Goal: Transaction & Acquisition: Purchase product/service

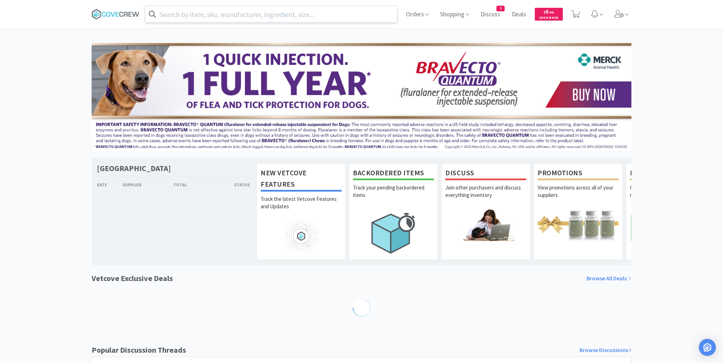
click at [368, 15] on input "text" at bounding box center [271, 14] width 252 height 16
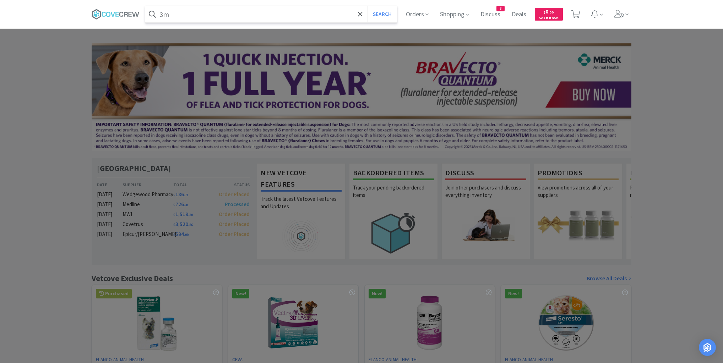
type input "3"
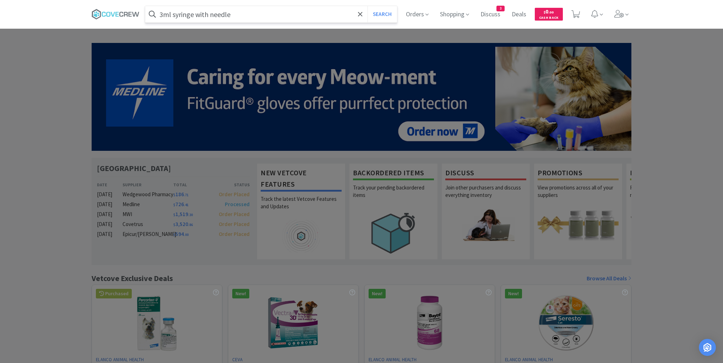
type input "3ml syringe with needle"
click at [367, 6] on button "Search" at bounding box center [381, 14] width 29 height 16
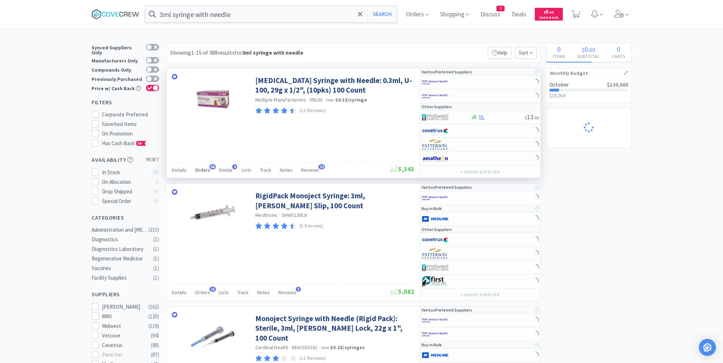
click at [201, 168] on span "Orders" at bounding box center [202, 170] width 15 height 6
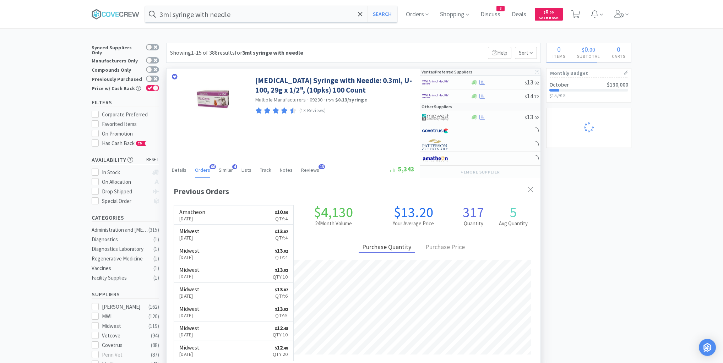
scroll to position [190, 374]
click at [201, 168] on span "Orders" at bounding box center [202, 170] width 15 height 6
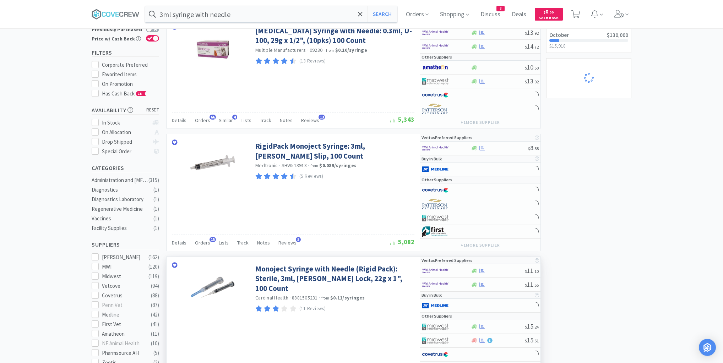
scroll to position [170, 0]
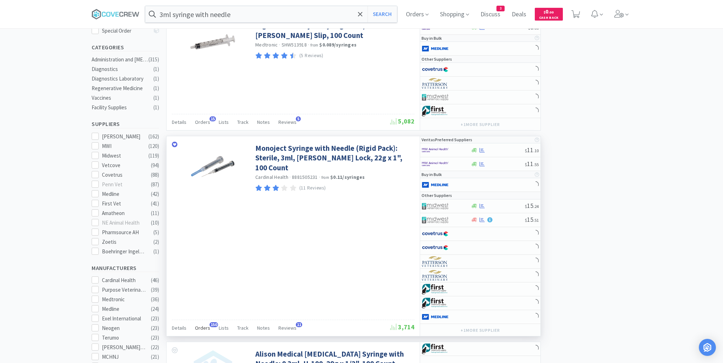
click at [204, 325] on span "Orders" at bounding box center [202, 328] width 15 height 6
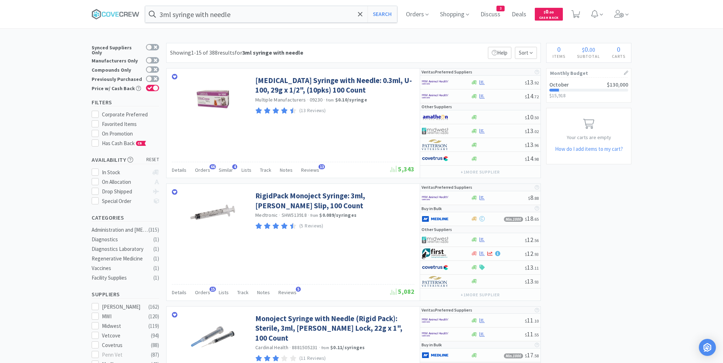
scroll to position [190, 374]
click at [115, 13] on icon at bounding box center [112, 14] width 4 height 5
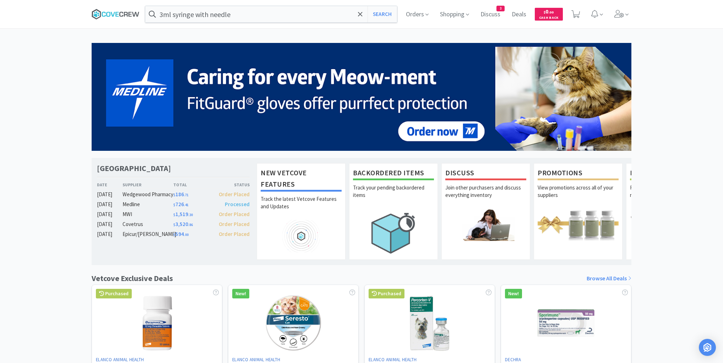
click at [116, 9] on icon at bounding box center [116, 14] width 48 height 11
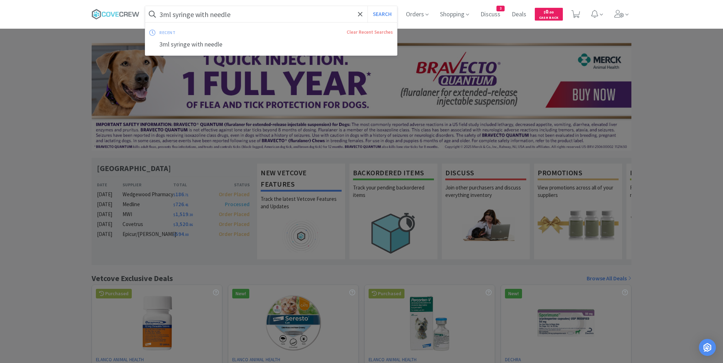
drag, startPoint x: 266, startPoint y: 10, endPoint x: 261, endPoint y: 13, distance: 6.0
click at [267, 10] on input "3ml syringe with needle" at bounding box center [271, 14] width 252 height 16
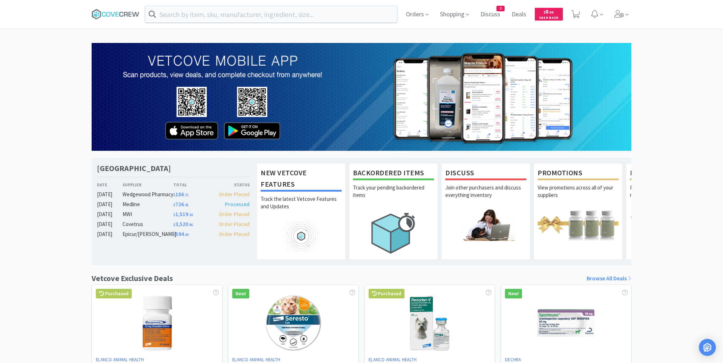
drag, startPoint x: 53, startPoint y: 47, endPoint x: 59, endPoint y: 49, distance: 6.6
click at [54, 48] on div at bounding box center [361, 181] width 723 height 363
drag, startPoint x: 237, startPoint y: 14, endPoint x: 239, endPoint y: 18, distance: 4.3
click at [238, 16] on input "text" at bounding box center [271, 14] width 252 height 16
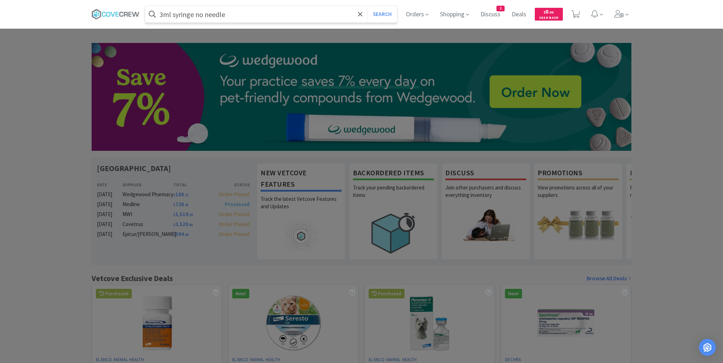
click at [367, 6] on button "Search" at bounding box center [381, 14] width 29 height 16
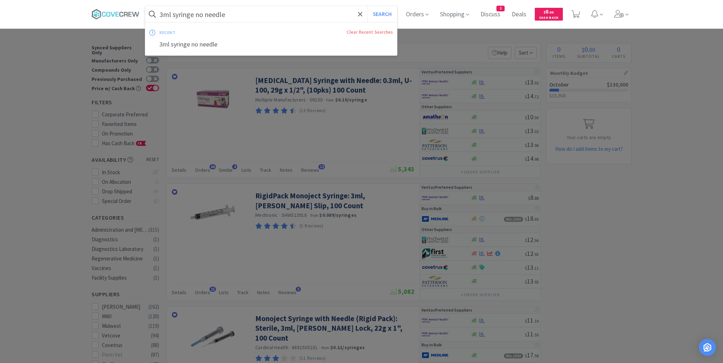
drag, startPoint x: 164, startPoint y: 16, endPoint x: 182, endPoint y: 12, distance: 18.5
click at [165, 16] on input "3ml syringe no needle" at bounding box center [271, 14] width 252 height 16
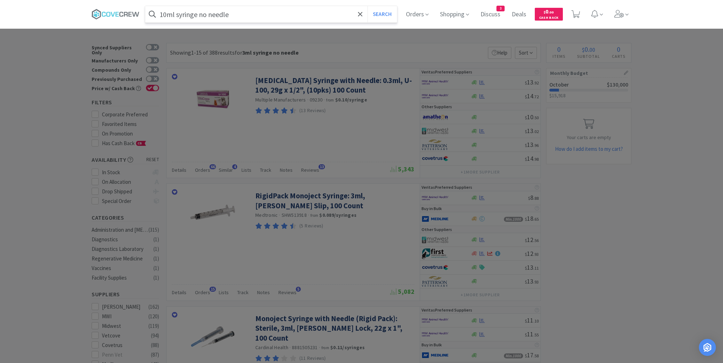
click at [367, 6] on button "Search" at bounding box center [381, 14] width 29 height 16
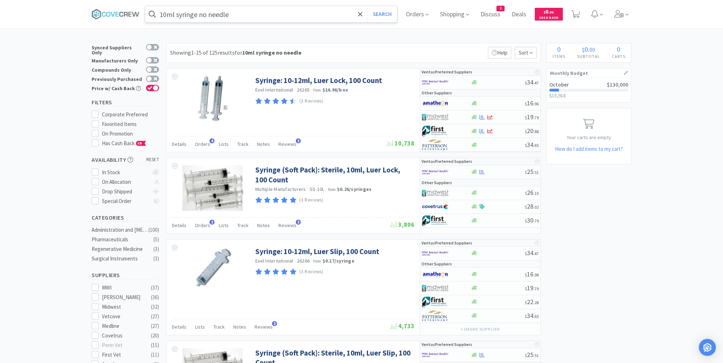
click at [282, 12] on input "10ml syringe no needle" at bounding box center [271, 14] width 252 height 16
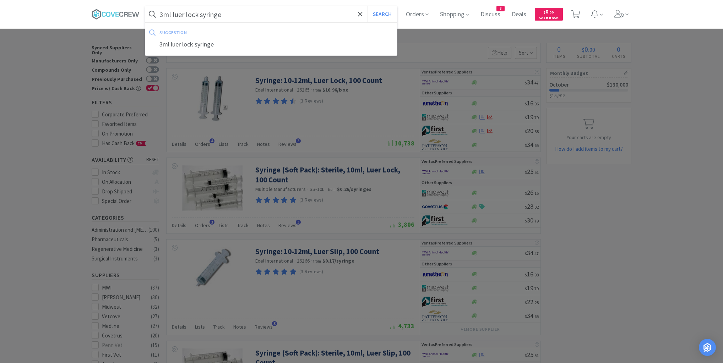
click at [367, 6] on button "Search" at bounding box center [381, 14] width 29 height 16
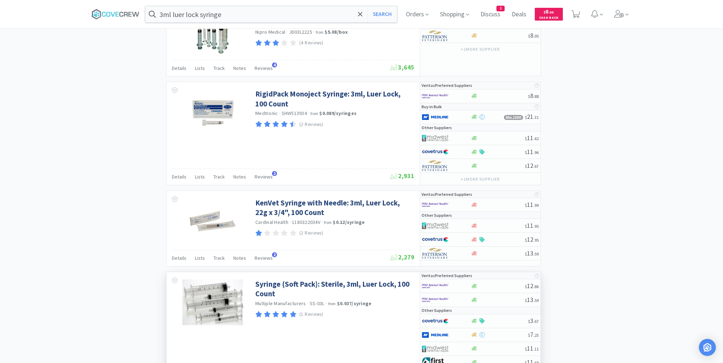
scroll to position [1136, 0]
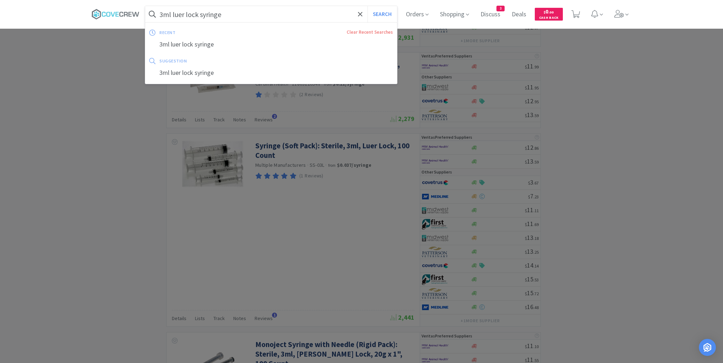
click at [165, 14] on input "3ml luer lock syringe" at bounding box center [271, 14] width 252 height 16
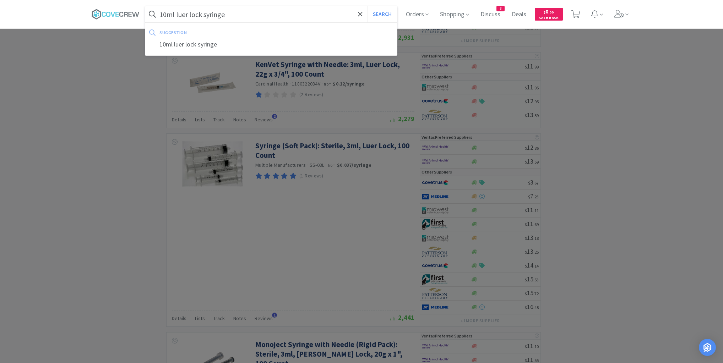
type input "10ml luer lock syringe"
click at [367, 6] on button "Search" at bounding box center [381, 14] width 29 height 16
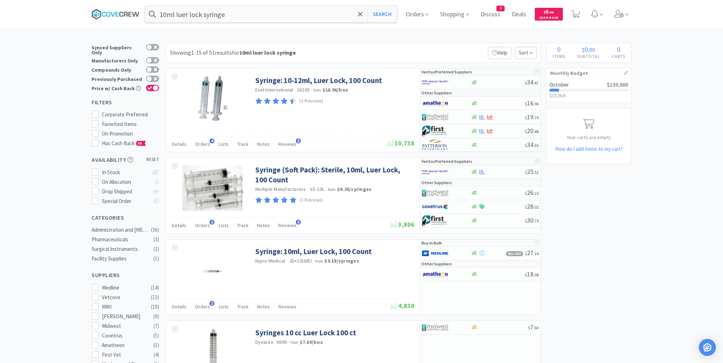
drag, startPoint x: 123, startPoint y: 14, endPoint x: 185, endPoint y: 21, distance: 62.2
click at [123, 14] on icon at bounding box center [116, 14] width 48 height 11
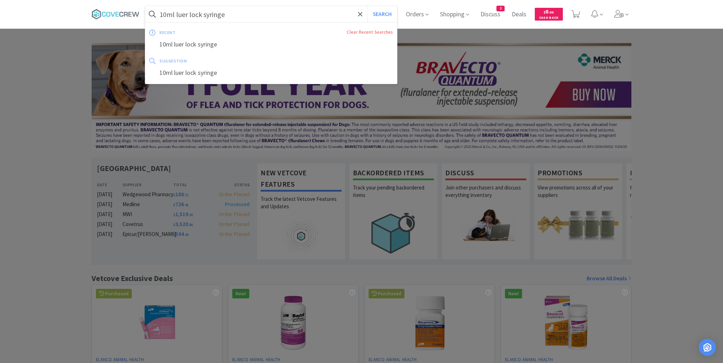
click at [238, 13] on input "10ml luer lock syringe" at bounding box center [271, 14] width 252 height 16
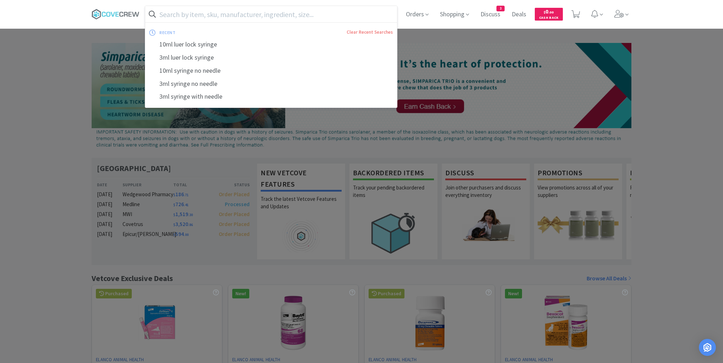
drag, startPoint x: 50, startPoint y: 18, endPoint x: 83, endPoint y: 19, distance: 32.7
click at [51, 18] on div "recent Clear Recent Searches 10ml luer lock syringe 3ml luer lock syringe 10ml …" at bounding box center [361, 14] width 723 height 28
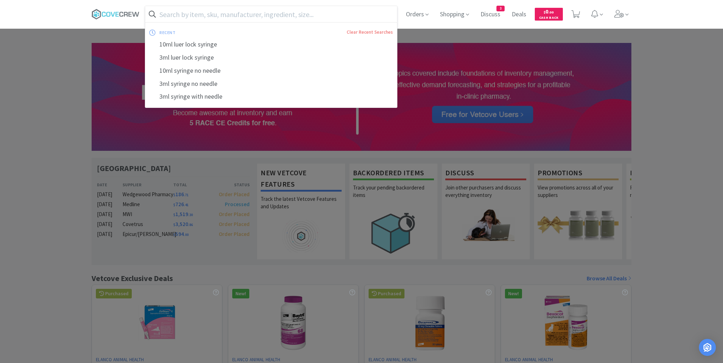
drag, startPoint x: 299, startPoint y: 11, endPoint x: 302, endPoint y: 23, distance: 13.4
click at [301, 11] on input "text" at bounding box center [271, 14] width 252 height 16
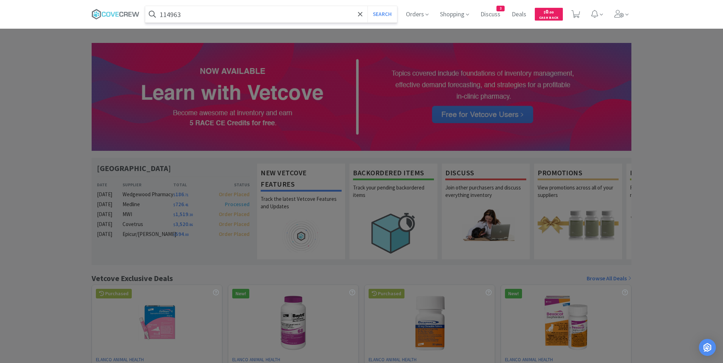
type input "114963"
click at [367, 6] on button "Search" at bounding box center [381, 14] width 29 height 16
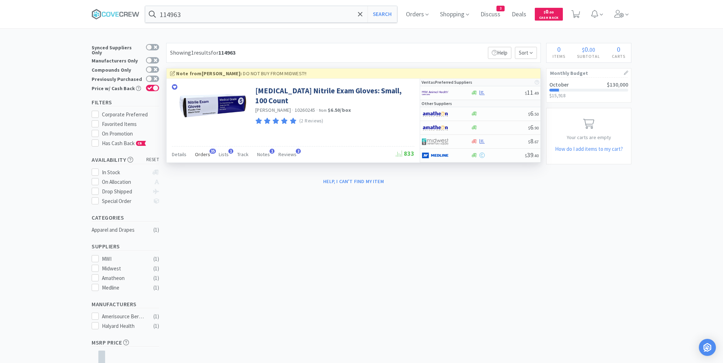
click at [205, 154] on span "Orders" at bounding box center [202, 154] width 15 height 6
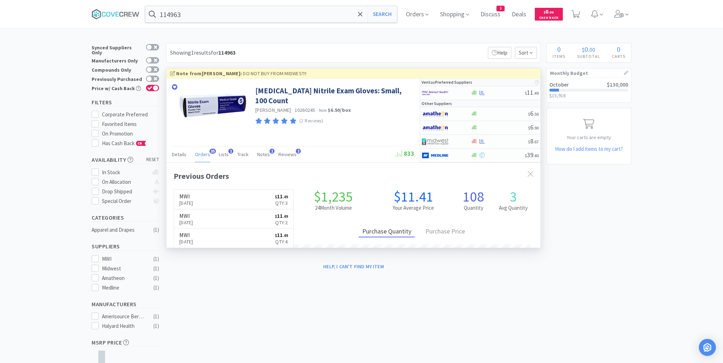
scroll to position [190, 374]
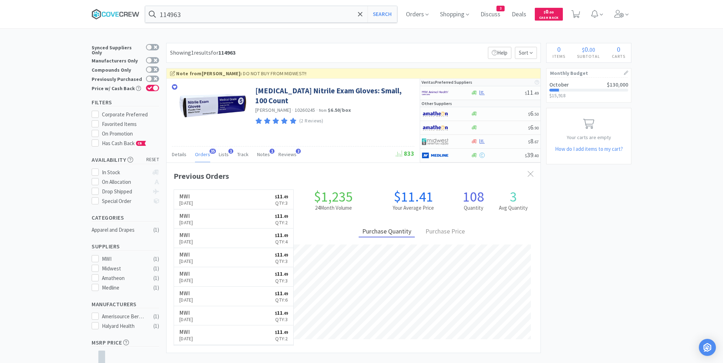
click at [133, 16] on icon at bounding box center [116, 14] width 48 height 11
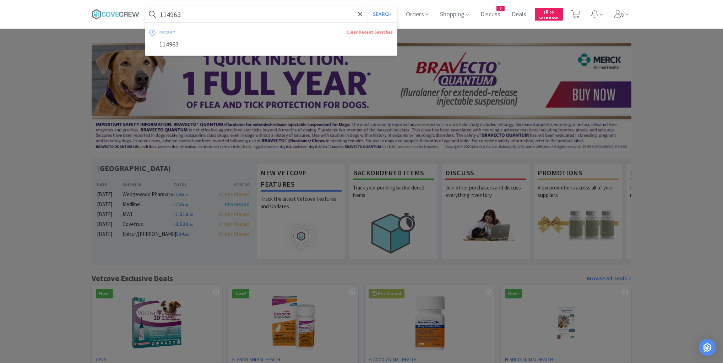
click at [218, 15] on input "114963" at bounding box center [271, 14] width 252 height 16
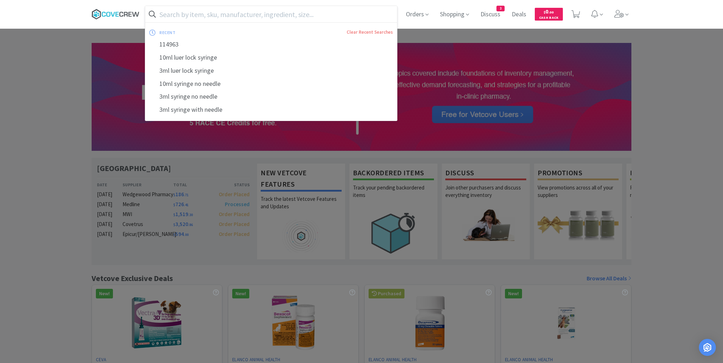
click at [108, 14] on icon at bounding box center [116, 14] width 48 height 11
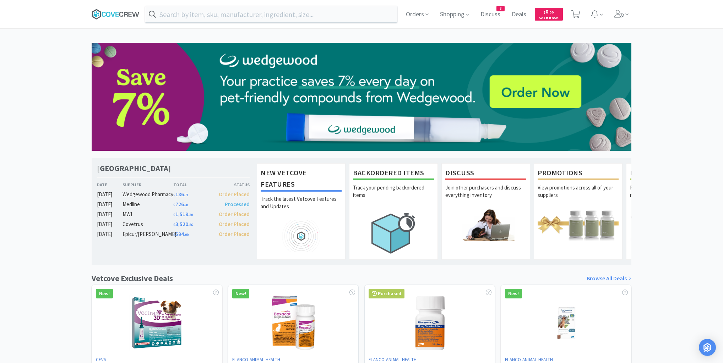
click at [120, 10] on icon at bounding box center [116, 14] width 48 height 11
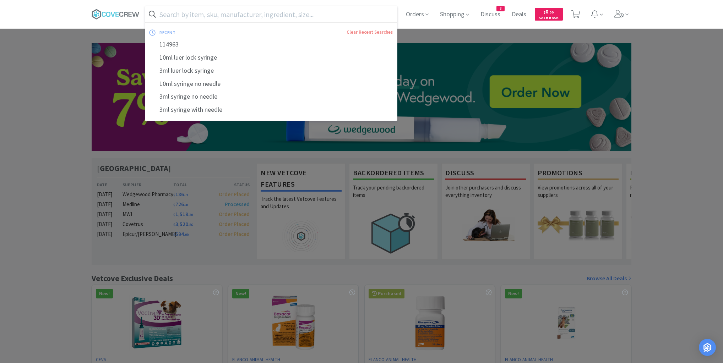
click at [204, 10] on input "text" at bounding box center [271, 14] width 252 height 16
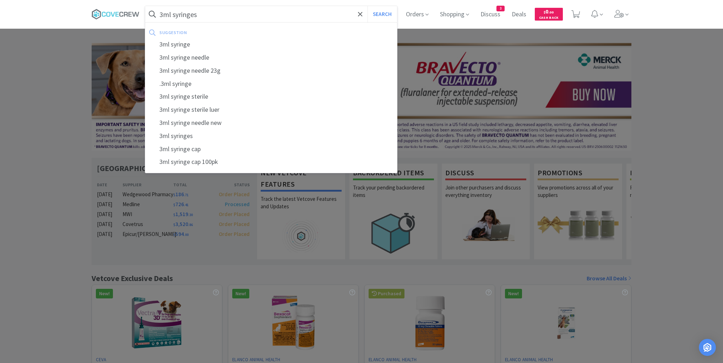
type input "3ml syringes"
click at [367, 6] on button "Search" at bounding box center [381, 14] width 29 height 16
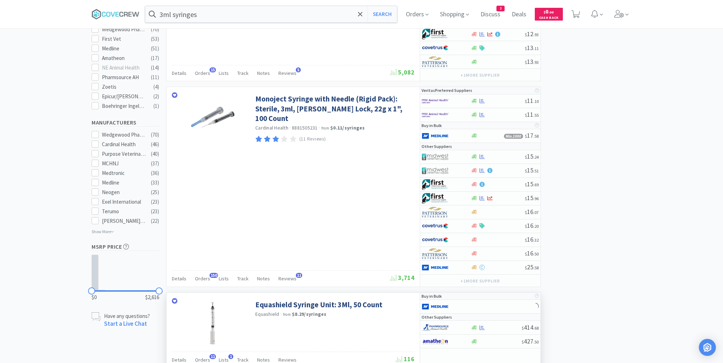
scroll to position [398, 0]
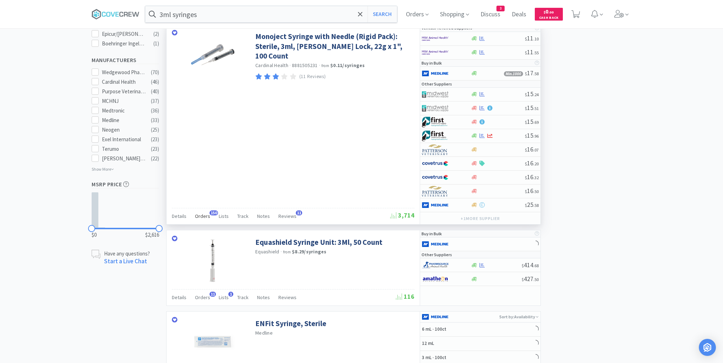
click at [207, 213] on span "Orders" at bounding box center [202, 216] width 15 height 6
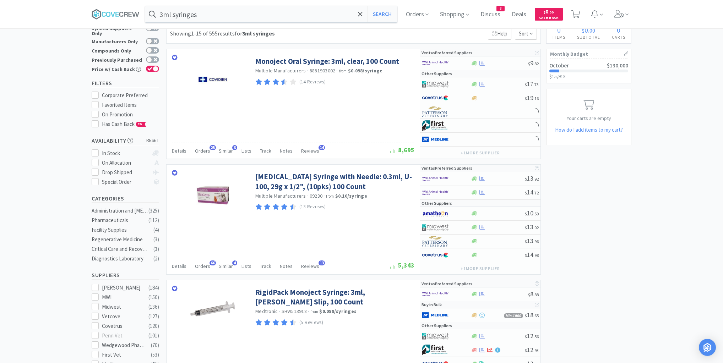
scroll to position [0, 0]
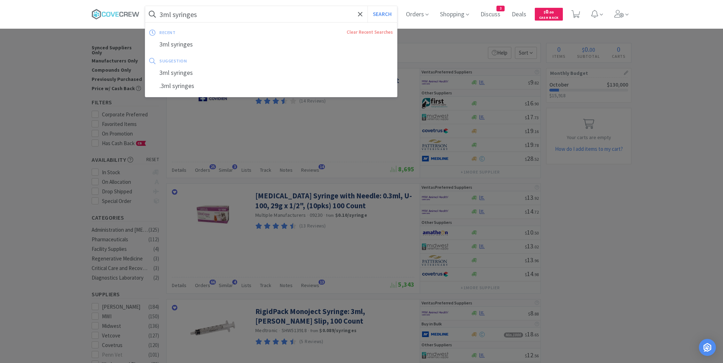
click at [233, 16] on input "3ml syringes" at bounding box center [271, 14] width 252 height 16
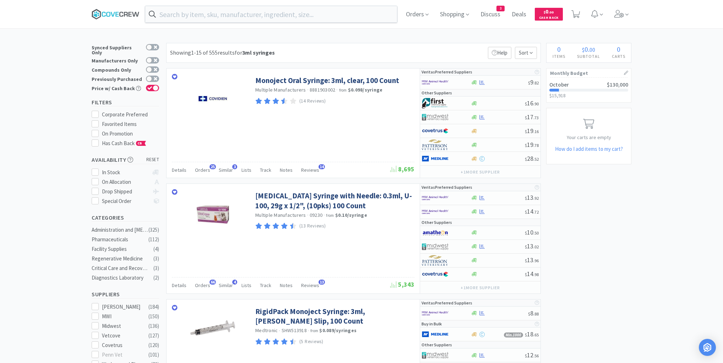
click at [115, 13] on icon at bounding box center [116, 14] width 48 height 11
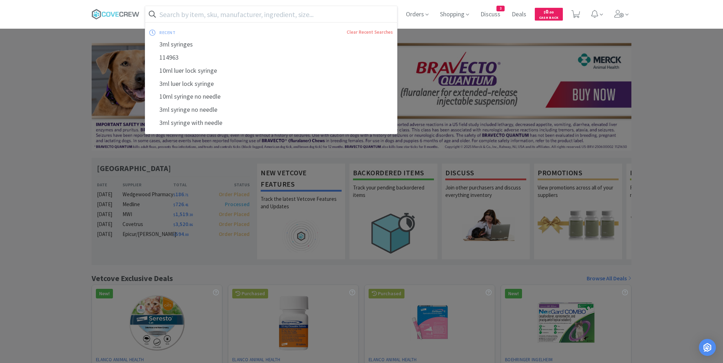
drag, startPoint x: 190, startPoint y: 16, endPoint x: 194, endPoint y: 17, distance: 3.6
click at [192, 16] on input "text" at bounding box center [271, 14] width 252 height 16
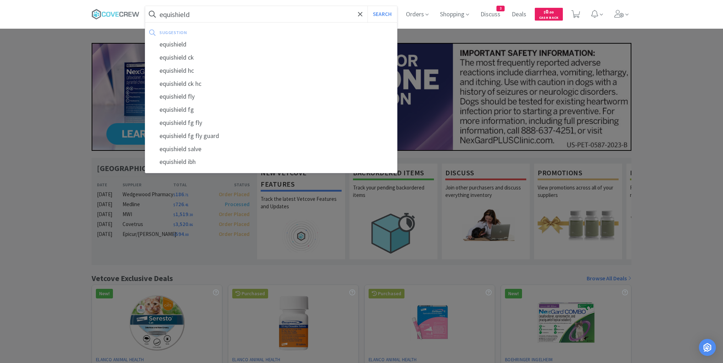
click at [367, 6] on button "Search" at bounding box center [381, 14] width 29 height 16
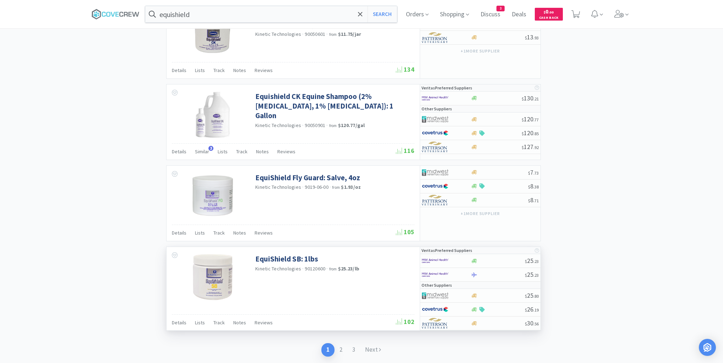
scroll to position [1049, 0]
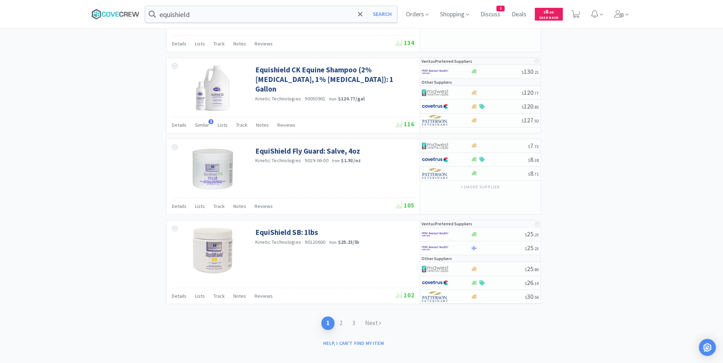
click at [128, 11] on icon at bounding box center [116, 14] width 48 height 11
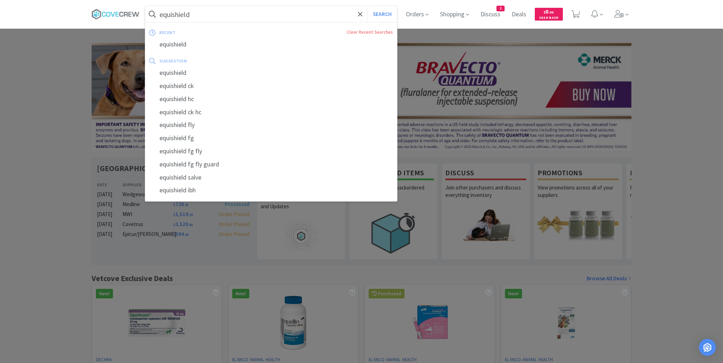
click at [214, 17] on input "equishield" at bounding box center [271, 14] width 252 height 16
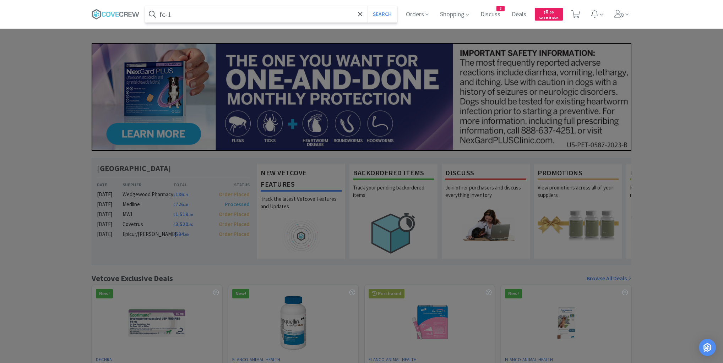
type input "fc-1"
click at [367, 6] on button "Search" at bounding box center [381, 14] width 29 height 16
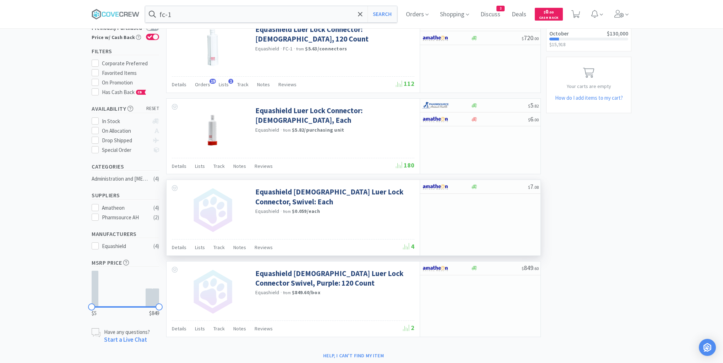
scroll to position [41, 0]
